Goal: Information Seeking & Learning: Learn about a topic

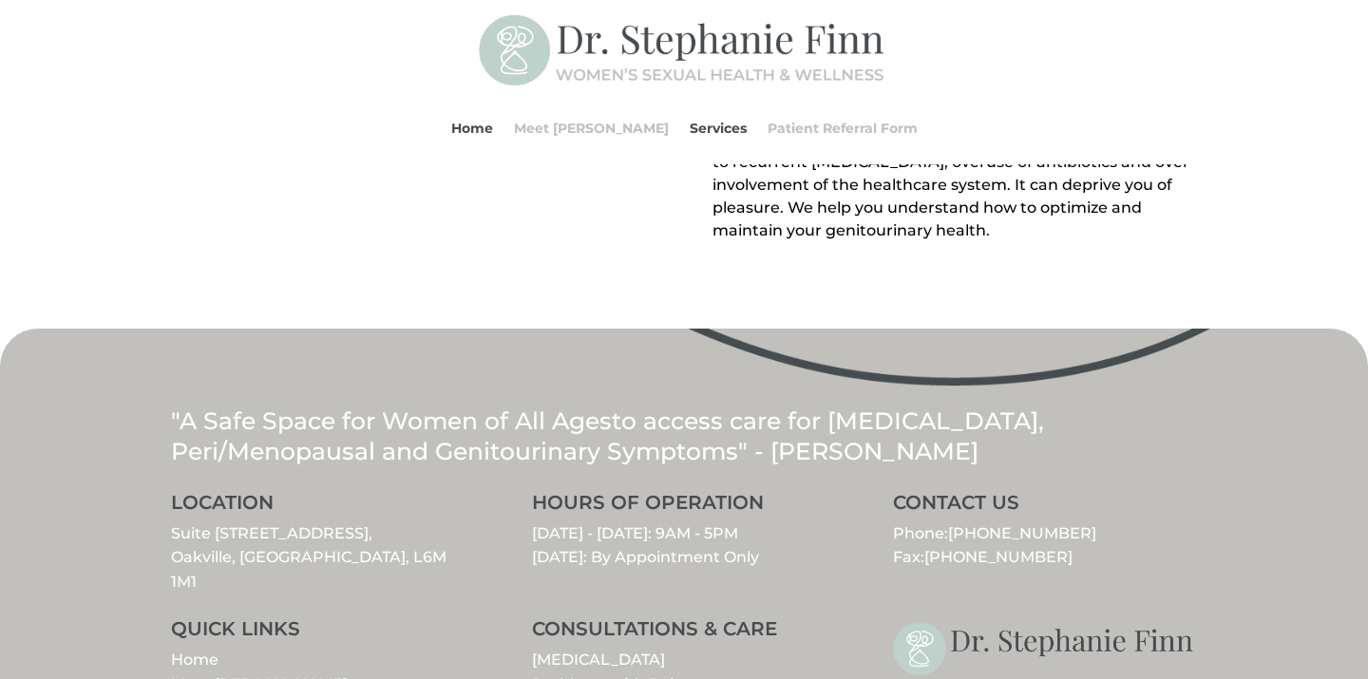
scroll to position [2270, 0]
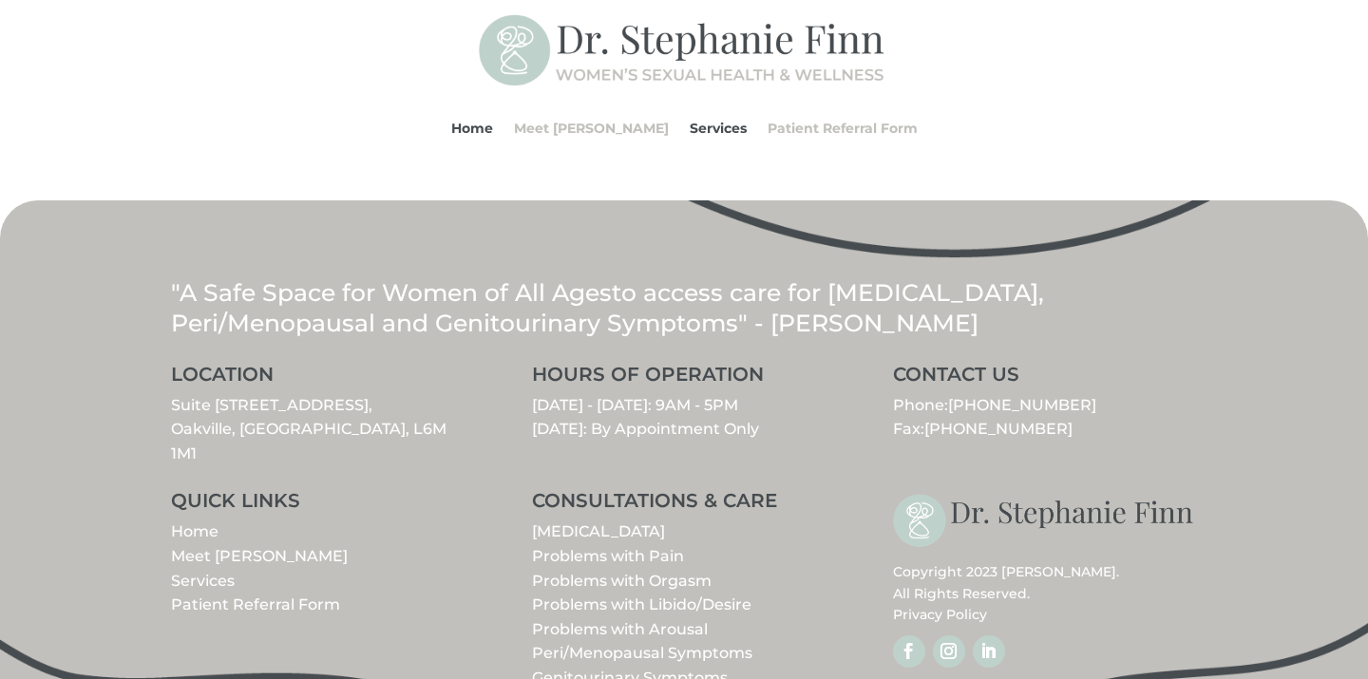
click at [230, 547] on link "Meet [PERSON_NAME]" at bounding box center [259, 556] width 177 height 18
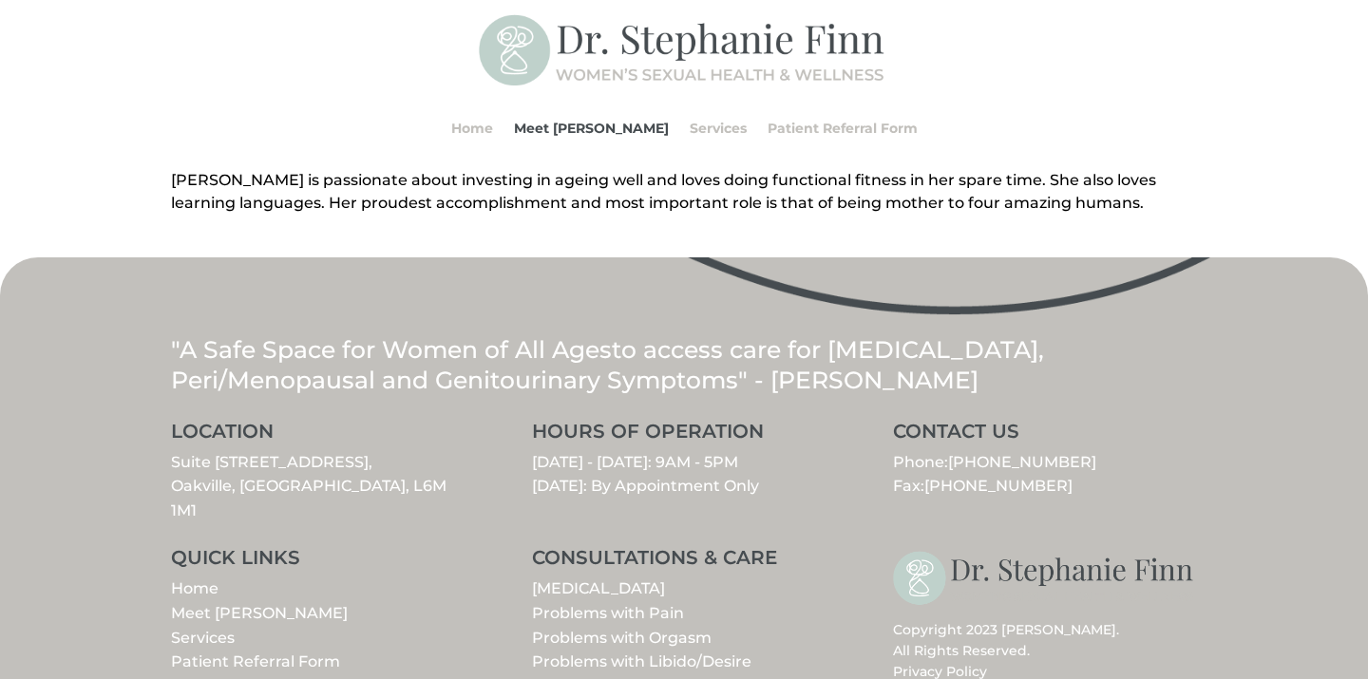
scroll to position [915, 0]
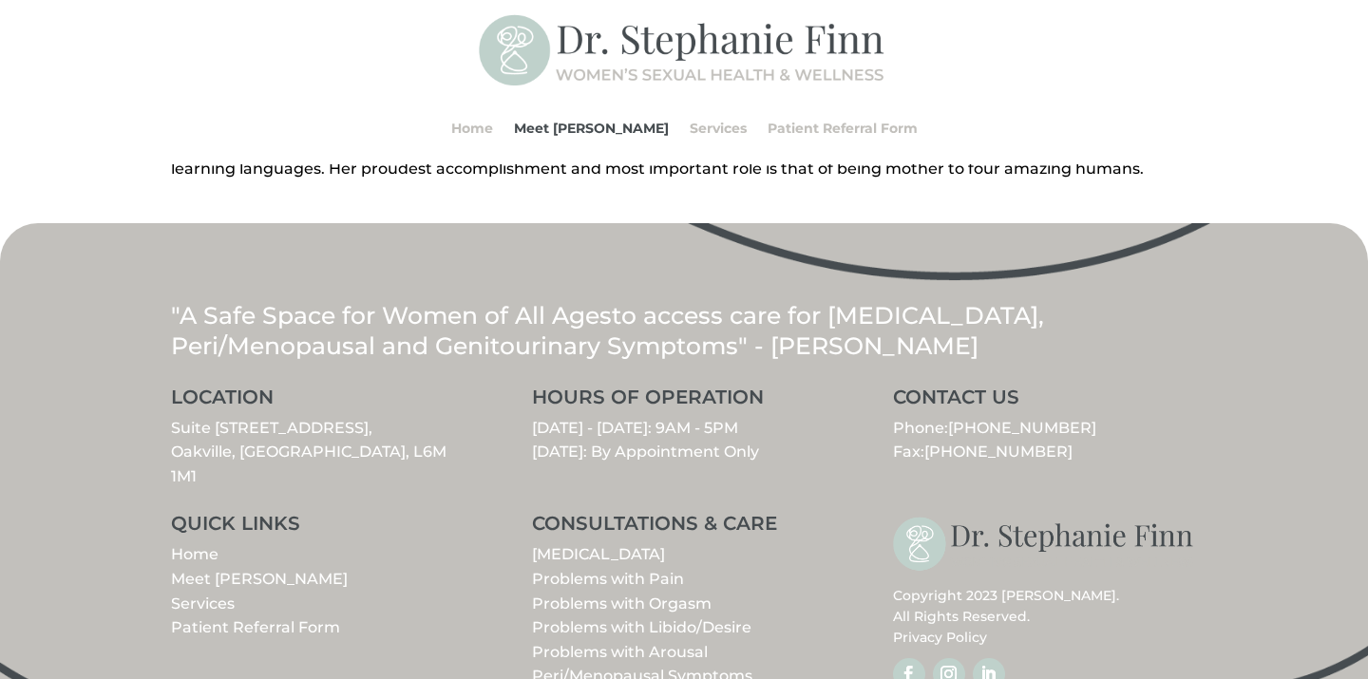
click at [644, 619] on link "Problems with Libido/Desire" at bounding box center [641, 628] width 219 height 18
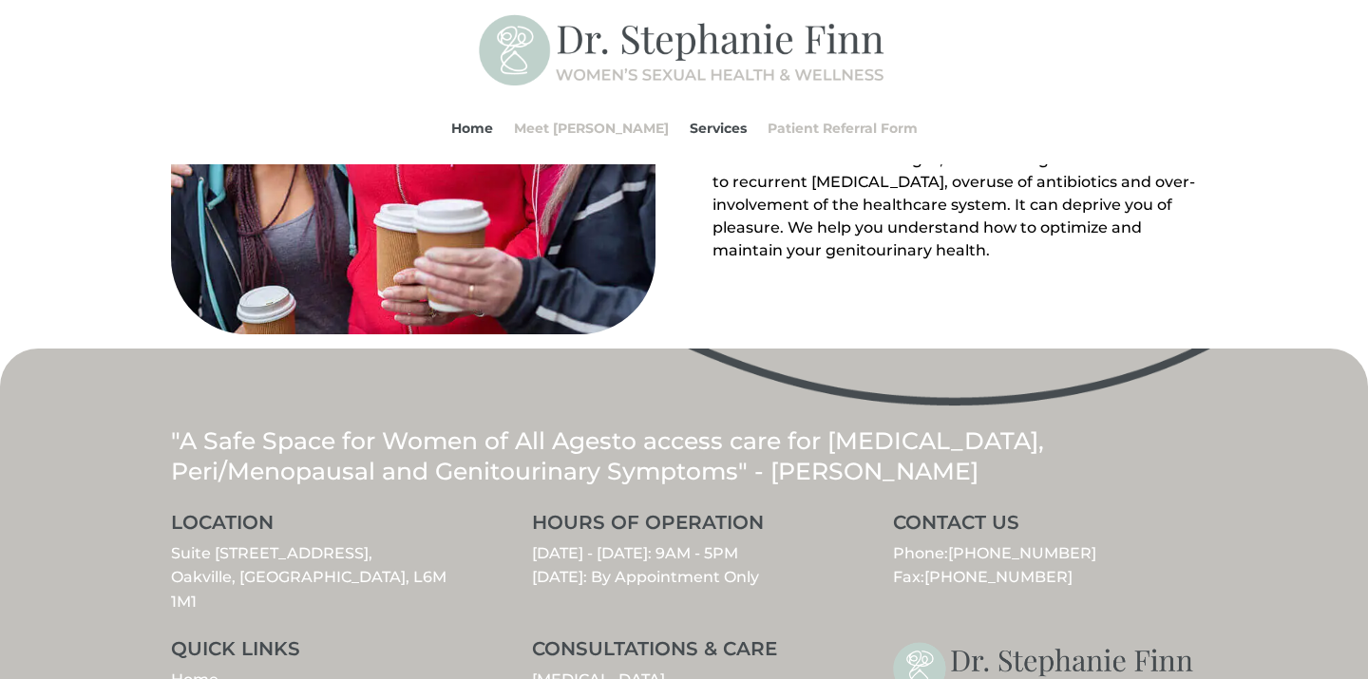
scroll to position [2270, 0]
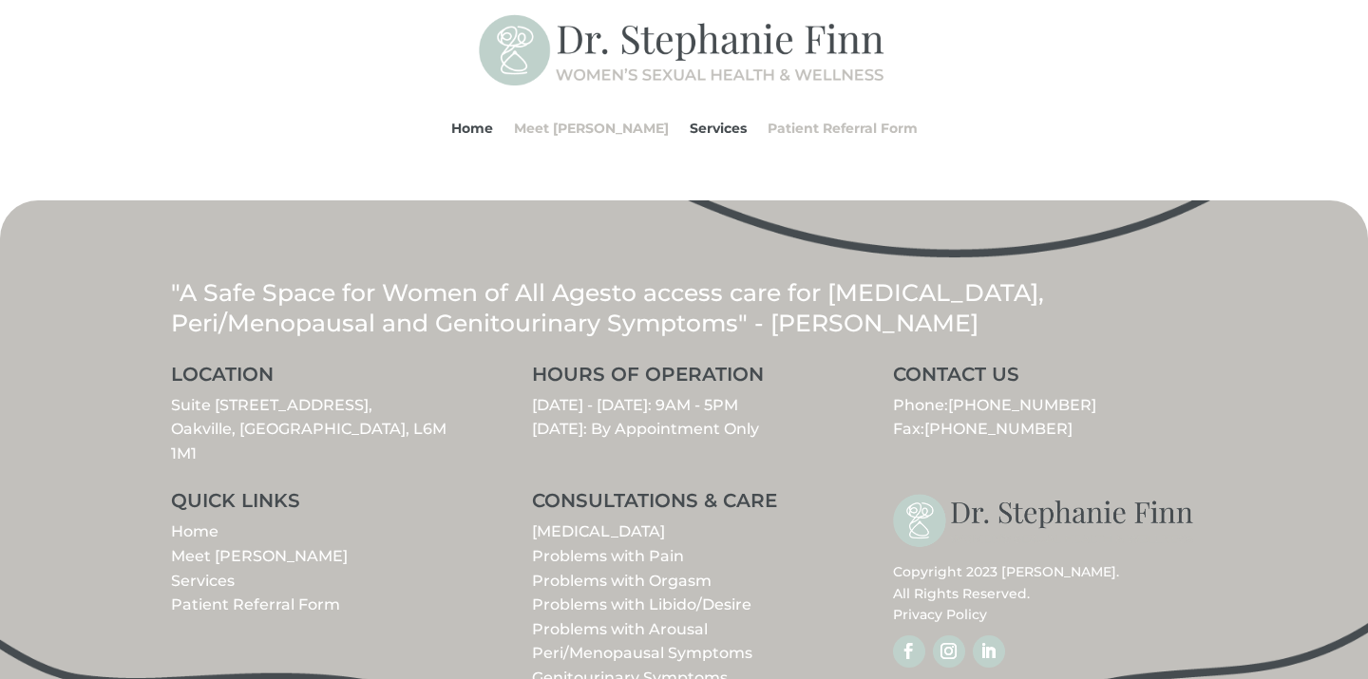
click at [629, 393] on p "Monday - Thursday: 9AM - 5PM Friday: By Appointment Only" at bounding box center [684, 417] width 304 height 48
click at [611, 129] on link "Meet [PERSON_NAME]" at bounding box center [591, 128] width 155 height 72
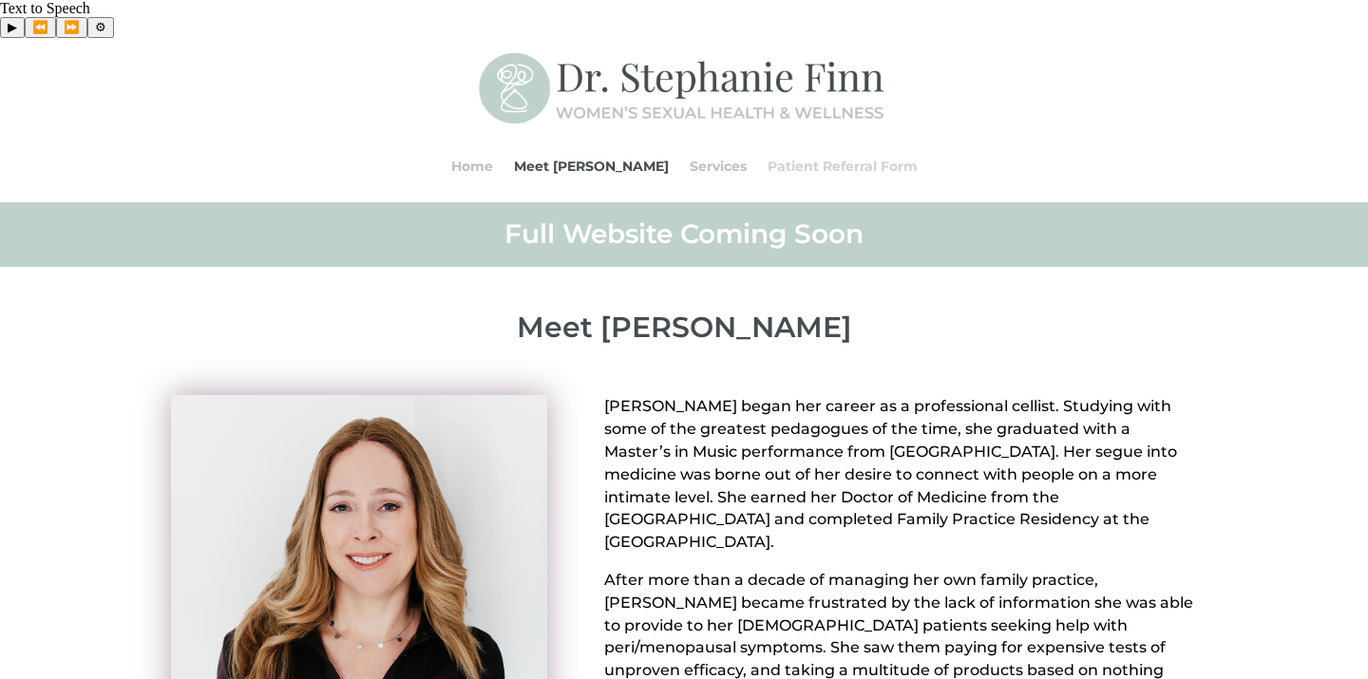
click at [768, 130] on link "Patient Referral Form" at bounding box center [843, 166] width 150 height 72
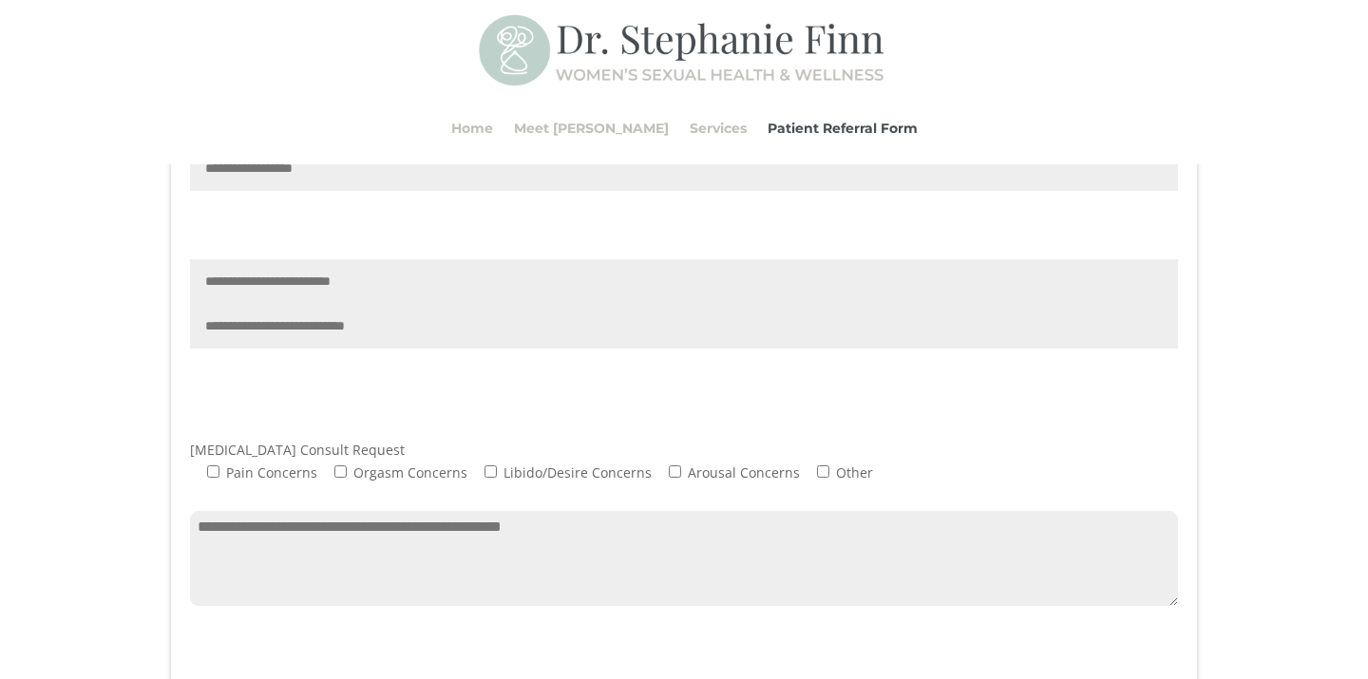
scroll to position [1008, 0]
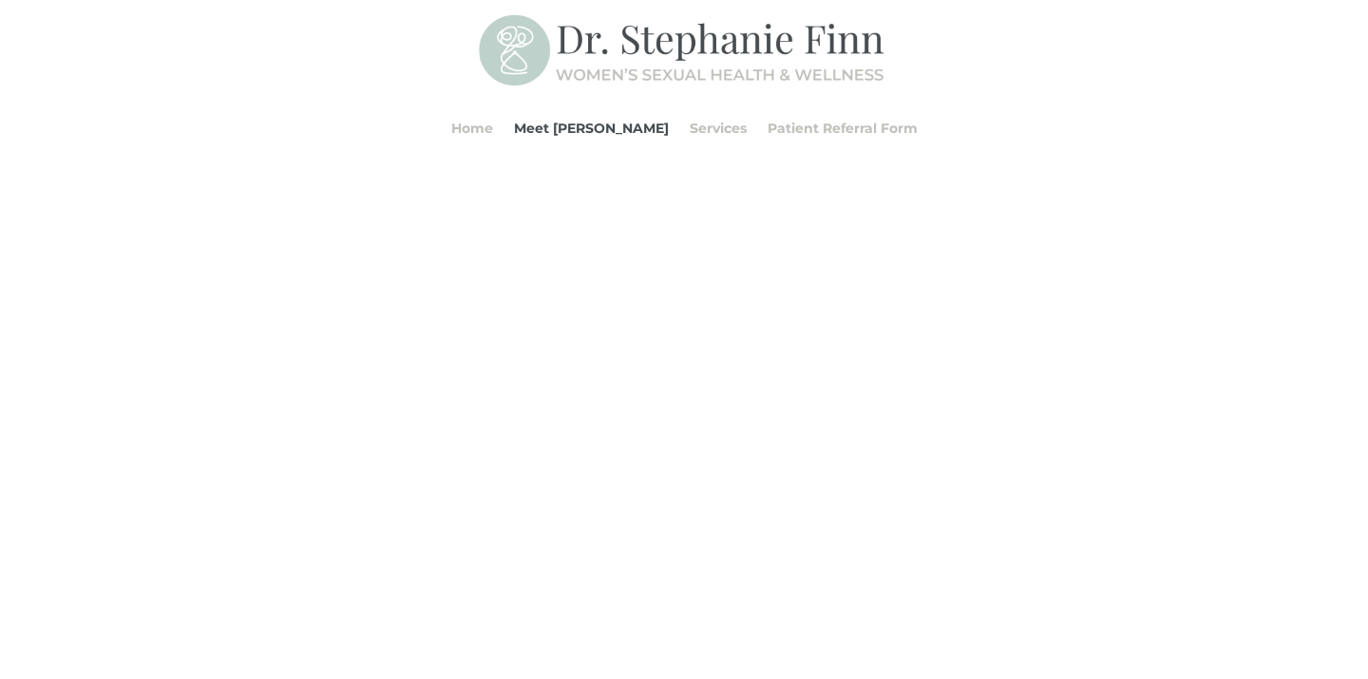
scroll to position [915, 0]
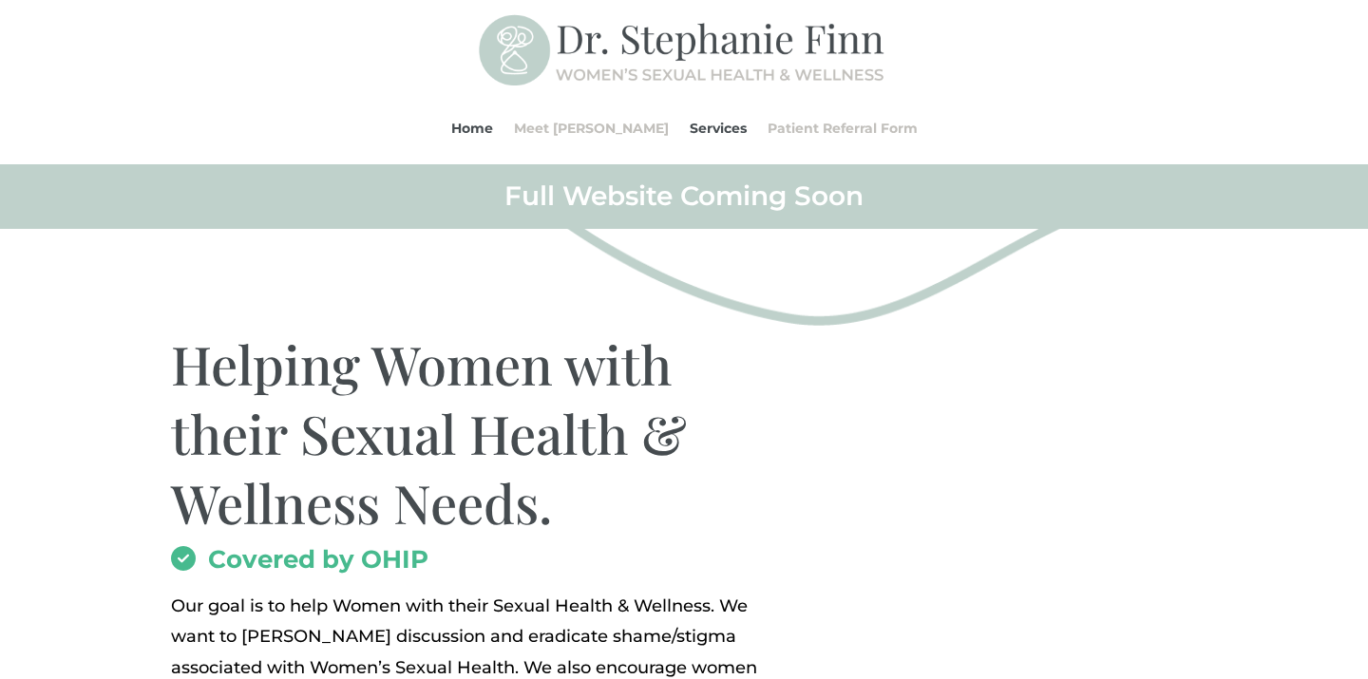
scroll to position [2270, 0]
